Goal: Information Seeking & Learning: Learn about a topic

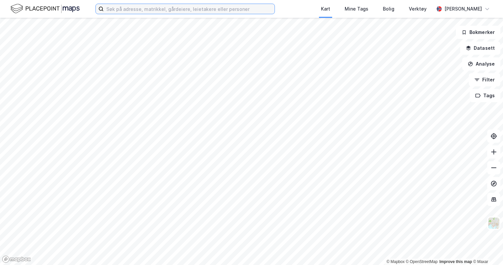
click at [130, 7] on input at bounding box center [189, 9] width 171 height 10
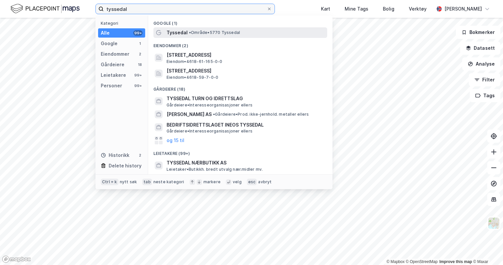
type input "tyssedal"
click at [199, 33] on span "• Område • 5770 Tyssedal" at bounding box center [214, 32] width 51 height 5
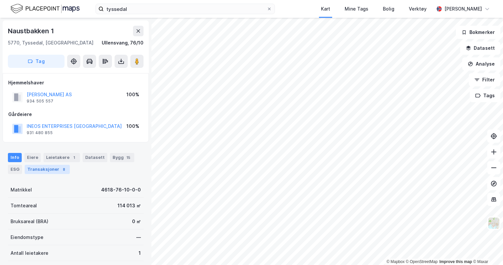
click at [45, 170] on div "Transaksjoner 8" at bounding box center [47, 169] width 45 height 9
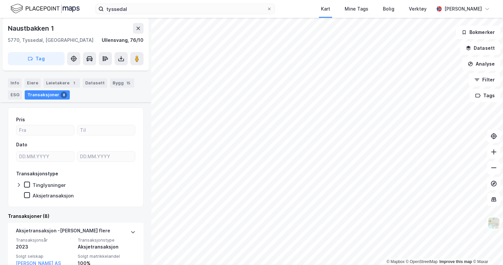
scroll to position [73, 0]
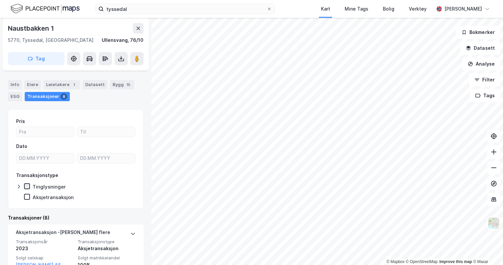
click at [25, 185] on icon at bounding box center [27, 186] width 5 height 5
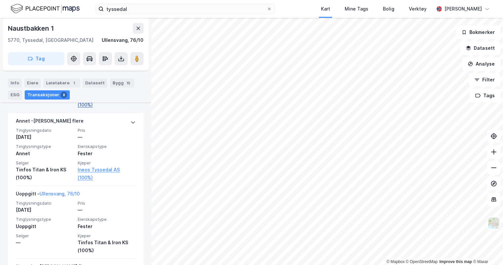
scroll to position [323, 0]
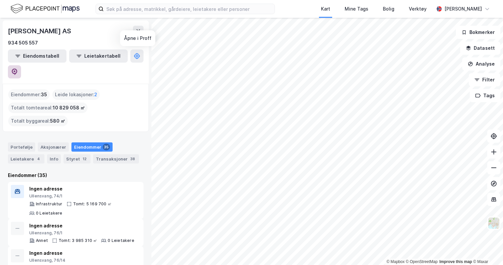
click at [18, 69] on icon at bounding box center [14, 72] width 7 height 7
